Goal: Find specific page/section: Find specific page/section

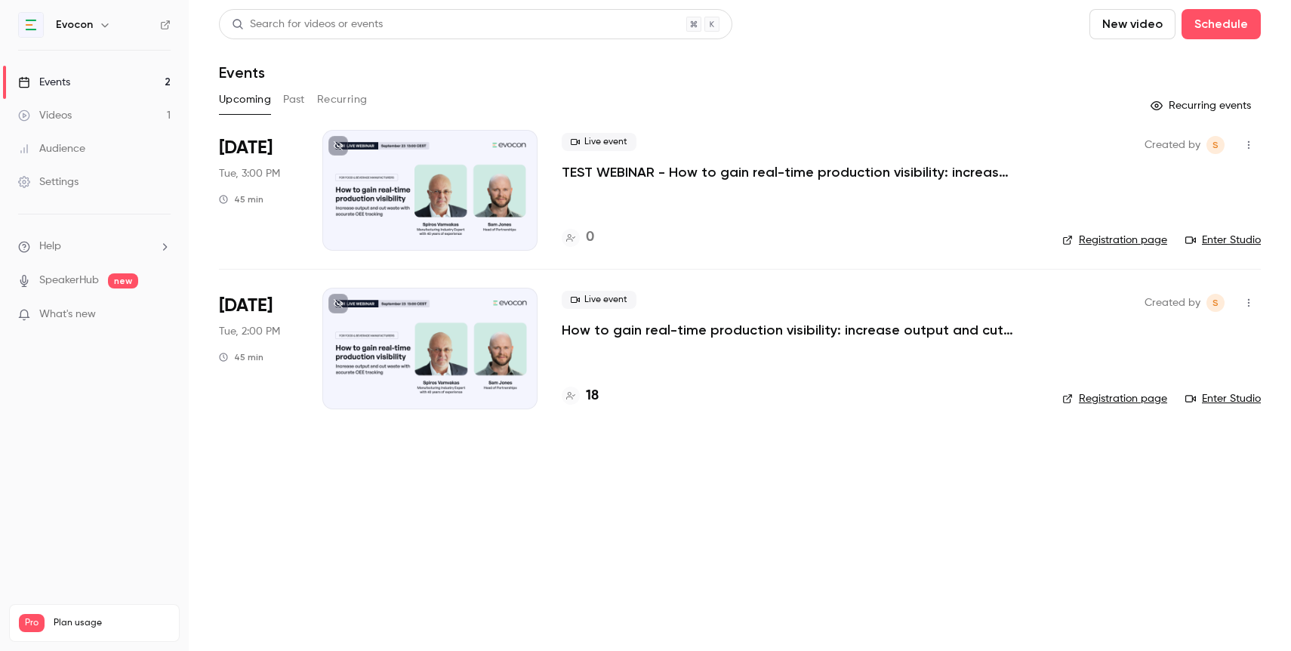
click at [592, 390] on h4 "18" at bounding box center [592, 396] width 13 height 20
